Goal: Navigation & Orientation: Find specific page/section

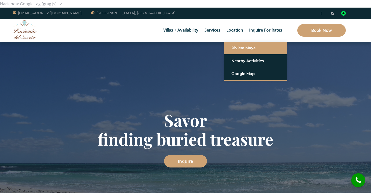
click at [234, 51] on link "Riviera Maya" at bounding box center [255, 47] width 48 height 9
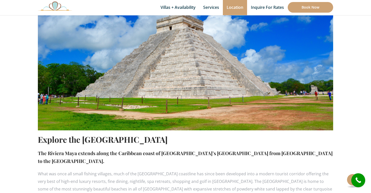
scroll to position [192, 0]
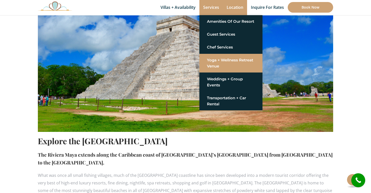
click at [215, 64] on link "Yoga + Wellness Retreat Venue" at bounding box center [231, 62] width 48 height 15
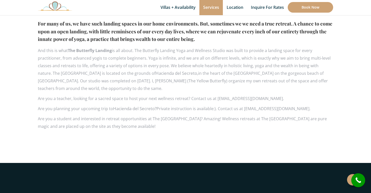
scroll to position [353, 0]
